Goal: Task Accomplishment & Management: Manage account settings

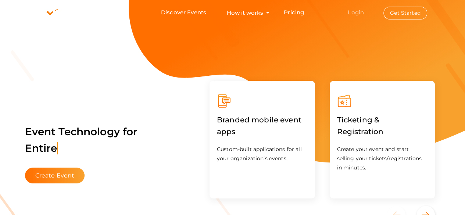
click at [356, 11] on link "Login" at bounding box center [356, 12] width 16 height 7
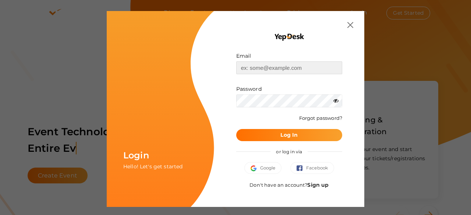
type input "[EMAIL_ADDRESS][DOMAIN_NAME]"
click at [281, 139] on button "Log In" at bounding box center [289, 135] width 106 height 12
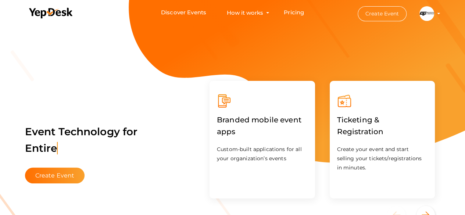
click at [425, 14] on img at bounding box center [426, 13] width 15 height 15
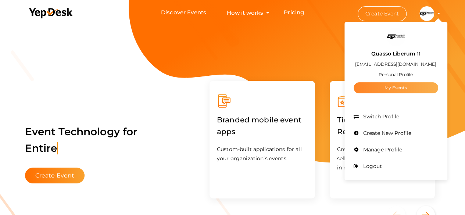
click at [382, 86] on link "My Events" at bounding box center [396, 87] width 85 height 11
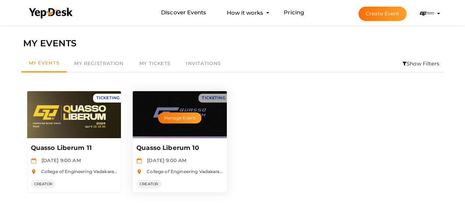
click at [181, 155] on div "Quasso Liberum 10 Dec 02 2022, 9:00 AM College of Engineering Vadakara(CEV), Va…" at bounding box center [180, 165] width 94 height 54
click at [183, 117] on button "Manage Event" at bounding box center [179, 117] width 43 height 11
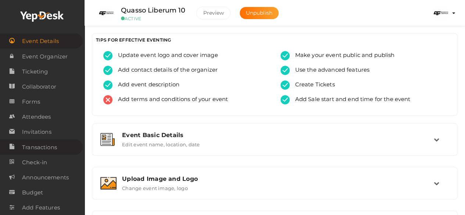
click at [37, 145] on span "Transactions" at bounding box center [39, 147] width 35 height 15
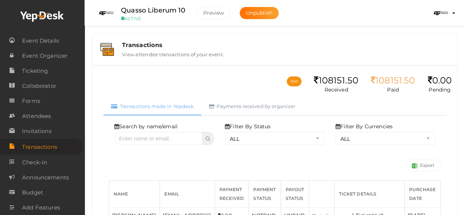
click at [444, 14] on img at bounding box center [440, 13] width 15 height 15
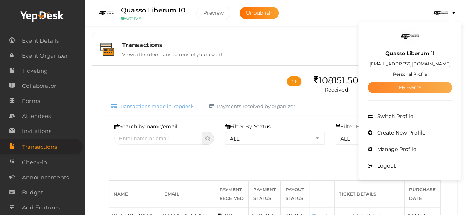
click at [407, 88] on link "My Events" at bounding box center [410, 87] width 85 height 11
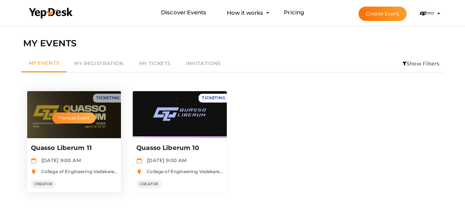
click at [74, 120] on button "Manage Event" at bounding box center [73, 117] width 43 height 11
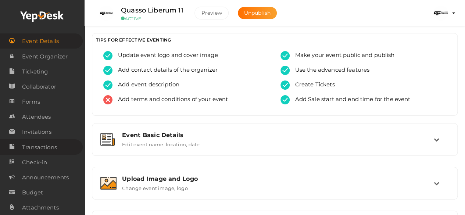
click at [46, 153] on span "Transactions" at bounding box center [39, 147] width 35 height 15
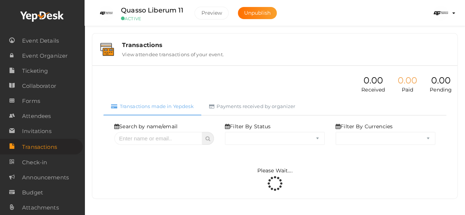
select select "ALL"
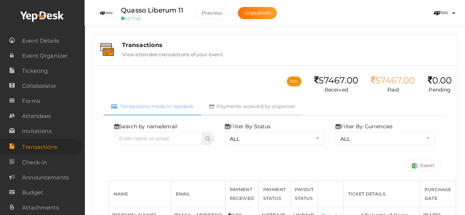
click at [291, 112] on link "Payments received by organizer" at bounding box center [252, 106] width 102 height 18
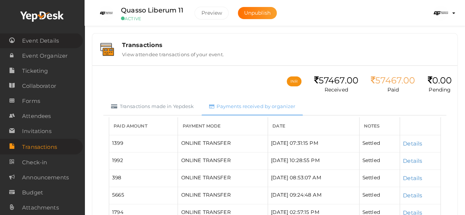
click at [53, 35] on span "Event Details" at bounding box center [40, 40] width 37 height 15
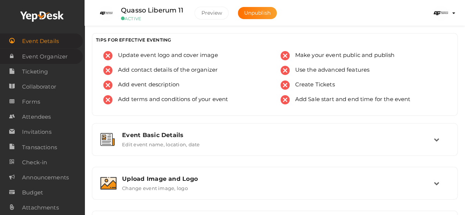
click at [53, 56] on span "Event Organizer" at bounding box center [45, 56] width 46 height 15
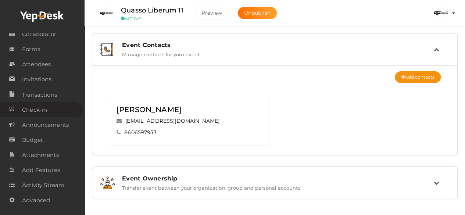
scroll to position [54, 0]
click at [53, 99] on span "Transactions" at bounding box center [39, 94] width 35 height 15
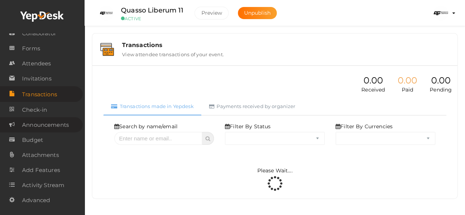
select select "ALL"
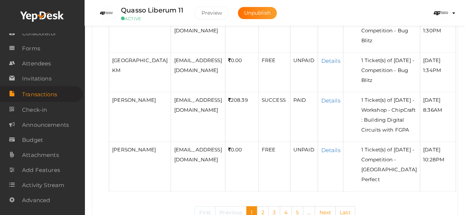
scroll to position [1544, 0]
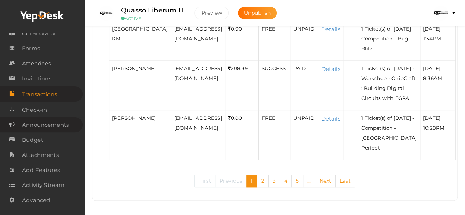
click at [58, 125] on span "Announcements" at bounding box center [45, 125] width 47 height 15
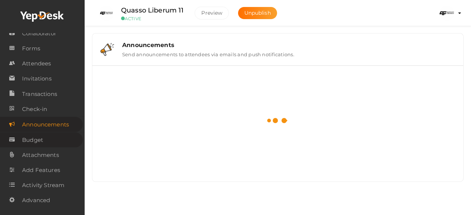
click at [40, 140] on span "Budget" at bounding box center [32, 140] width 21 height 15
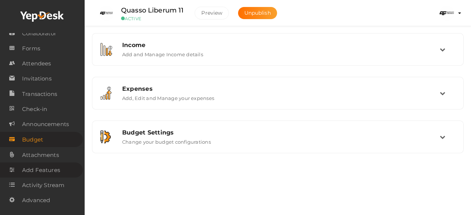
click at [39, 173] on span "Add Features" at bounding box center [41, 170] width 38 height 15
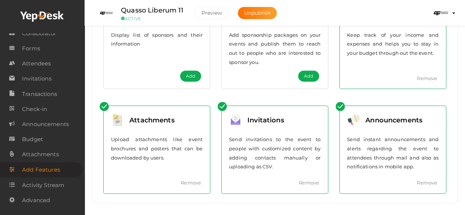
scroll to position [232, 0]
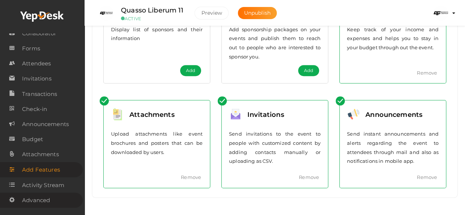
click at [47, 203] on span "Advanced" at bounding box center [36, 200] width 28 height 15
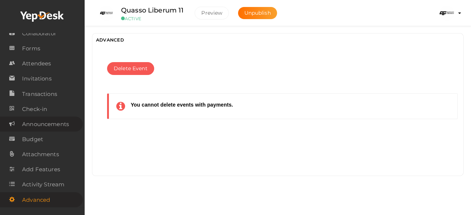
click at [42, 120] on span "Announcements" at bounding box center [45, 124] width 47 height 15
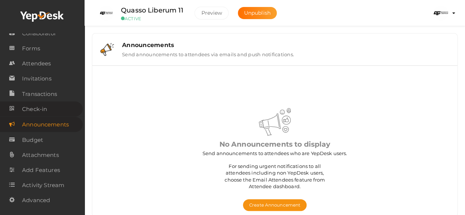
click at [46, 111] on span "Check-in" at bounding box center [34, 109] width 25 height 15
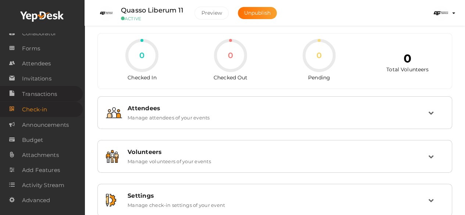
click at [50, 95] on span "Transactions" at bounding box center [39, 94] width 35 height 15
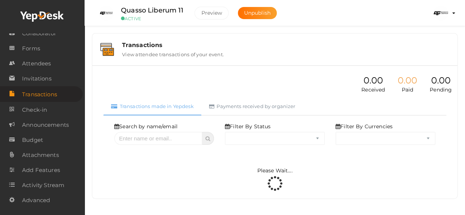
select select "ALL"
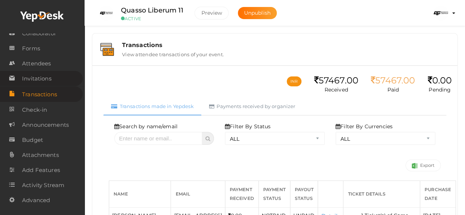
click at [53, 79] on link "Invitations" at bounding box center [41, 78] width 83 height 15
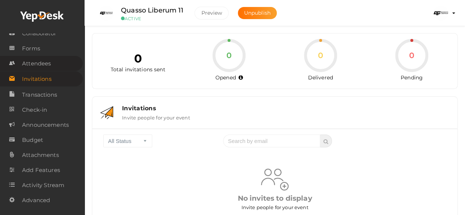
click at [43, 63] on span "Attendees" at bounding box center [36, 63] width 29 height 15
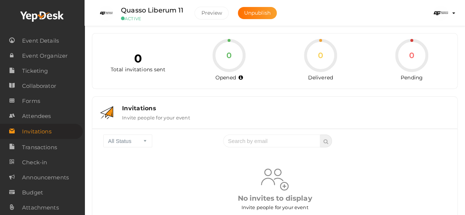
click at [125, 17] on small "ACTIVE" at bounding box center [152, 19] width 62 height 6
click at [110, 16] on img at bounding box center [106, 13] width 15 height 15
click at [440, 19] on img at bounding box center [440, 13] width 15 height 15
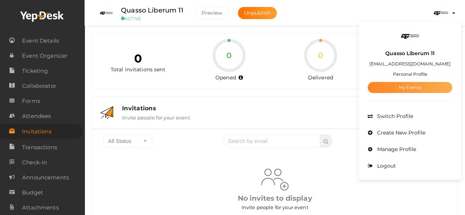
click at [418, 88] on link "My Events" at bounding box center [410, 87] width 85 height 11
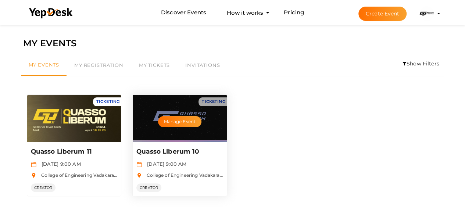
click at [194, 130] on div "Manage Event" at bounding box center [180, 118] width 94 height 47
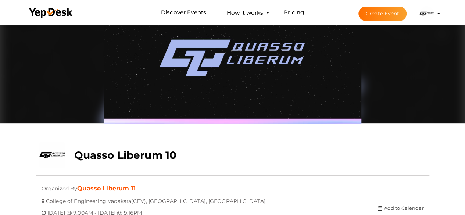
scroll to position [147, 0]
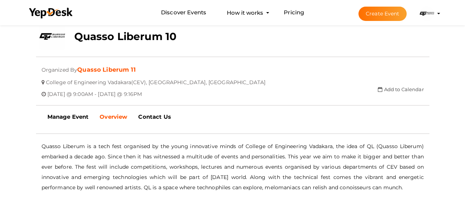
click at [436, 10] on li "Create Event Quasso Liberum 11 ql@cev.ac.in Personal Profile My Events Admin Sw…" at bounding box center [393, 13] width 98 height 26
click at [425, 19] on img at bounding box center [426, 13] width 15 height 15
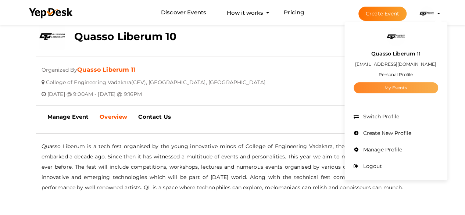
click at [398, 83] on link "My Events" at bounding box center [396, 87] width 85 height 11
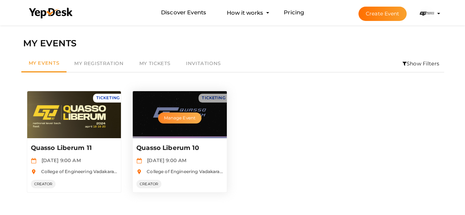
click at [183, 114] on button "Manage Event" at bounding box center [179, 117] width 43 height 11
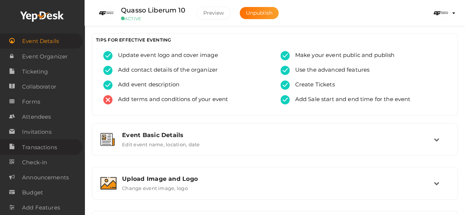
click at [50, 146] on span "Transactions" at bounding box center [39, 147] width 35 height 15
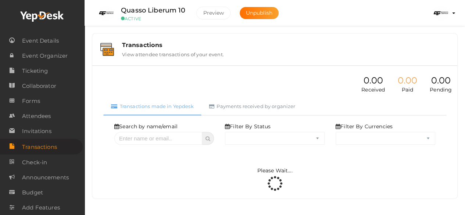
select select "ALL"
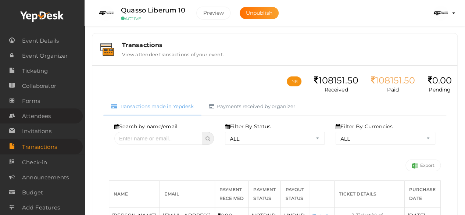
click at [50, 114] on span "Attendees" at bounding box center [36, 116] width 29 height 15
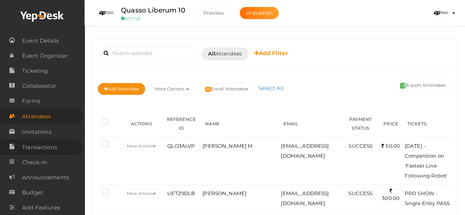
click at [52, 153] on span "Transactions" at bounding box center [39, 147] width 35 height 15
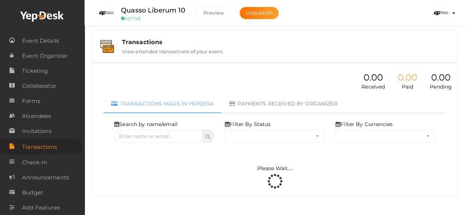
scroll to position [2, 0]
select select "ALL"
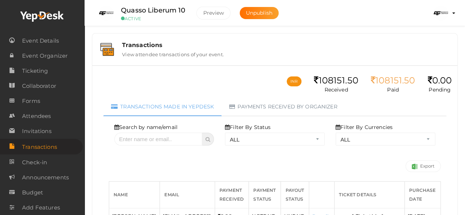
click at [39, 28] on div at bounding box center [42, 16] width 85 height 33
click at [40, 15] on use at bounding box center [41, 16] width 43 height 11
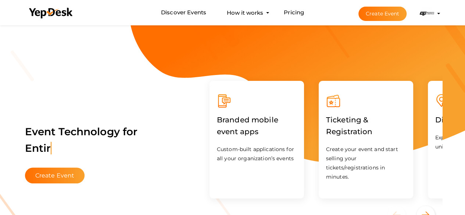
click at [428, 14] on img at bounding box center [426, 13] width 15 height 15
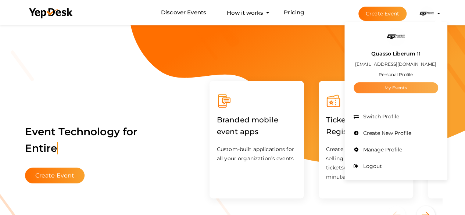
click at [389, 90] on link "My Events" at bounding box center [396, 87] width 85 height 11
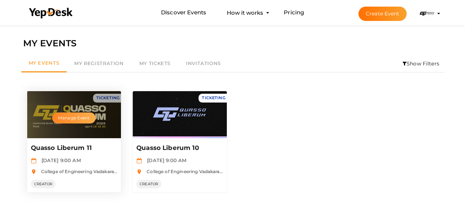
click at [74, 117] on button "Manage Event" at bounding box center [73, 117] width 43 height 11
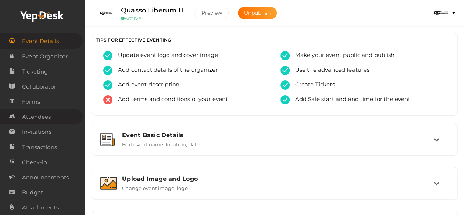
click at [41, 111] on span "Attendees" at bounding box center [36, 117] width 29 height 15
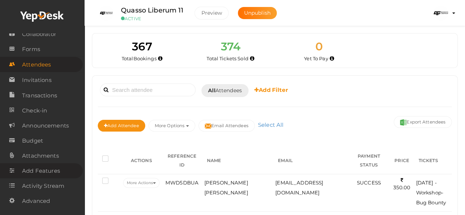
scroll to position [54, 0]
click at [44, 98] on span "Transactions" at bounding box center [39, 94] width 35 height 15
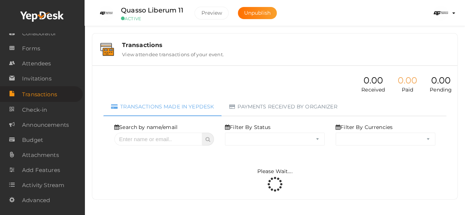
select select "ALL"
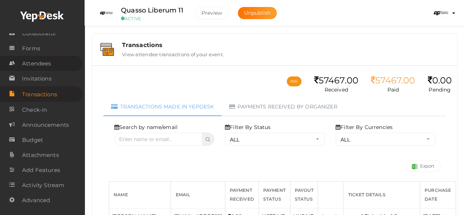
click at [54, 59] on link "Attendees" at bounding box center [41, 63] width 83 height 15
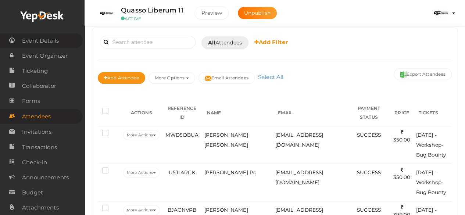
click at [35, 47] on span "Event Details" at bounding box center [40, 40] width 37 height 15
